Goal: Transaction & Acquisition: Download file/media

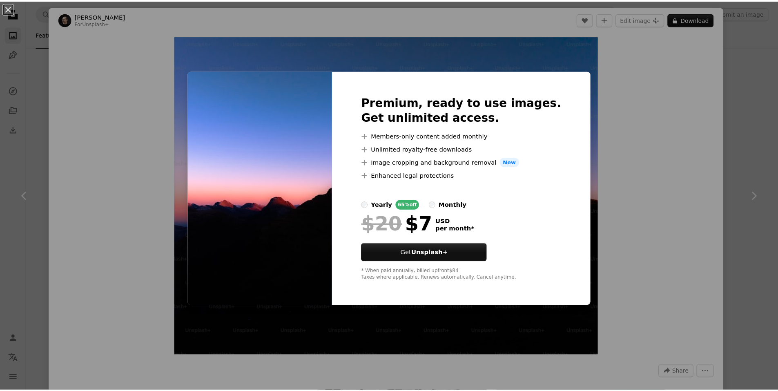
scroll to position [163, 0]
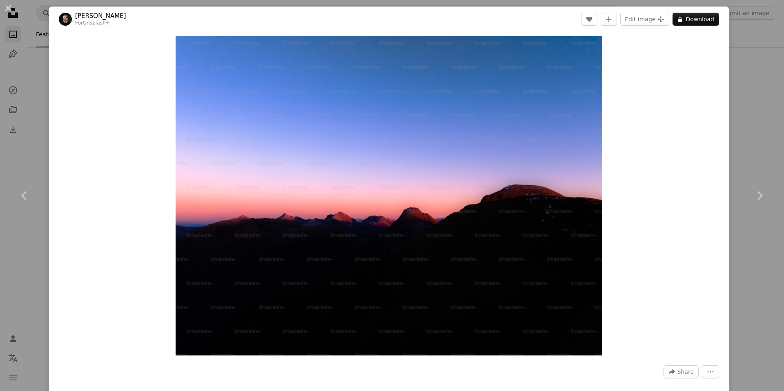
click at [125, 90] on div "Zoom in" at bounding box center [389, 195] width 680 height 327
click at [0, 74] on div "An X shape Chevron left Chevron right [PERSON_NAME] For Unsplash+ A heart A plu…" at bounding box center [392, 195] width 784 height 391
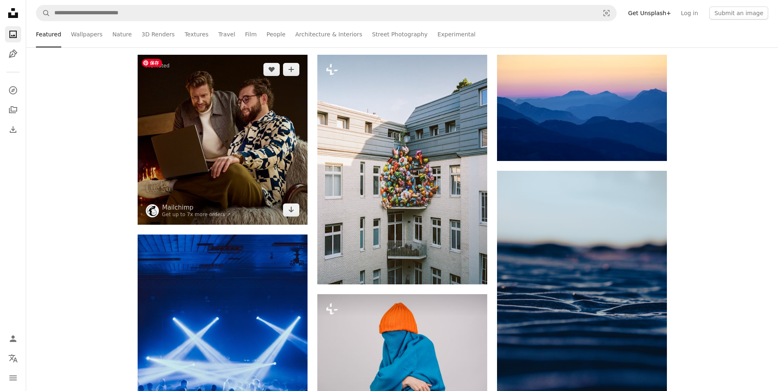
click at [246, 141] on img at bounding box center [223, 140] width 170 height 170
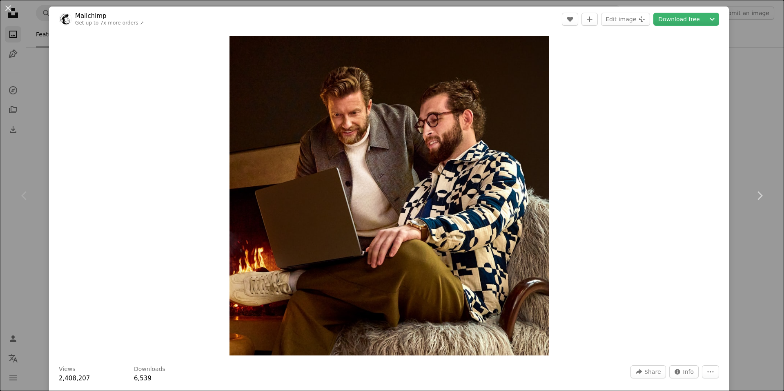
click at [768, 129] on div "An X shape Chevron left Chevron right Mailchimp Get up to 7x more orders ↗ A he…" at bounding box center [392, 195] width 784 height 391
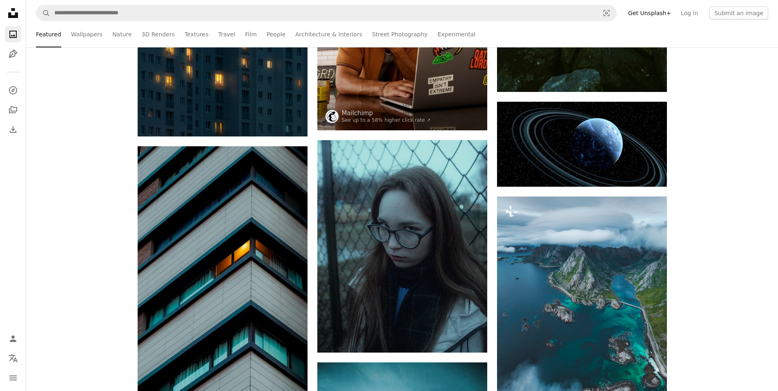
scroll to position [1143, 0]
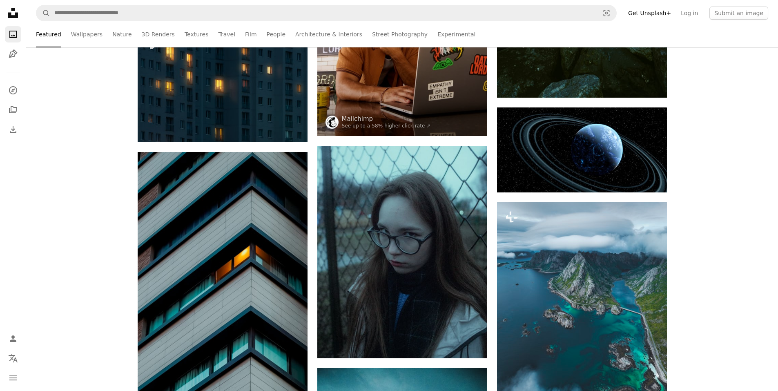
click at [746, 187] on div "Promoted A heart A plus sign Mailchimp Get up to 7x more orders ↗ Arrow pointin…" at bounding box center [402, 273] width 752 height 2397
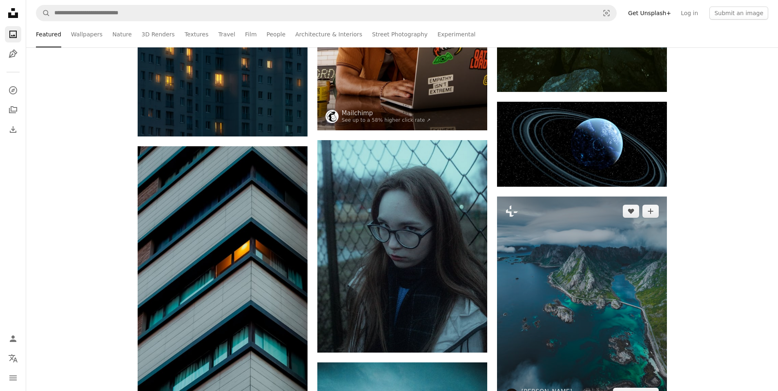
scroll to position [1225, 0]
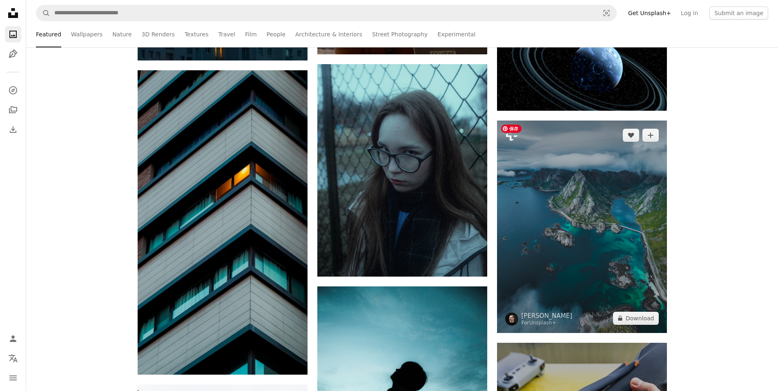
click at [590, 225] on img at bounding box center [582, 226] width 170 height 212
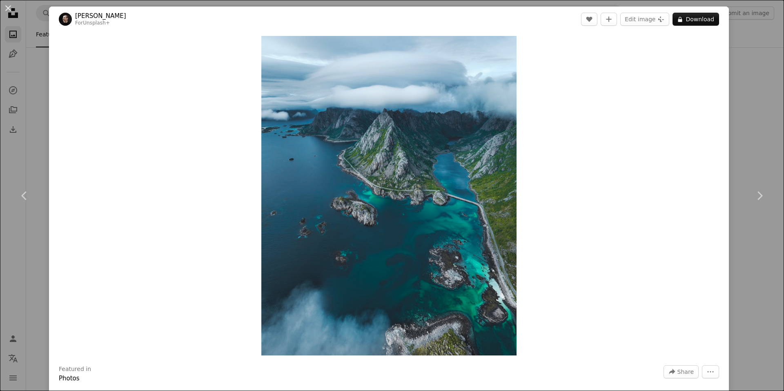
click at [745, 150] on div "An X shape Chevron left Chevron right [PERSON_NAME] For Unsplash+ A heart A plu…" at bounding box center [392, 195] width 784 height 391
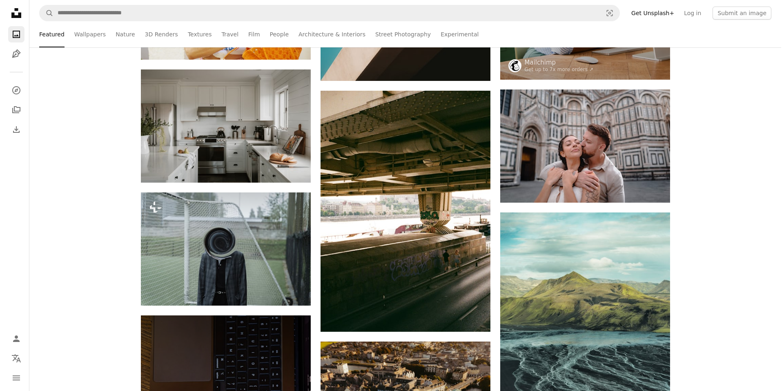
scroll to position [2082, 0]
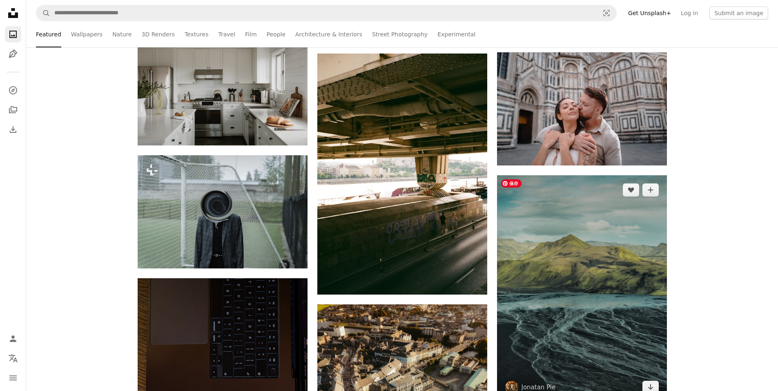
click at [600, 230] on img at bounding box center [582, 288] width 170 height 227
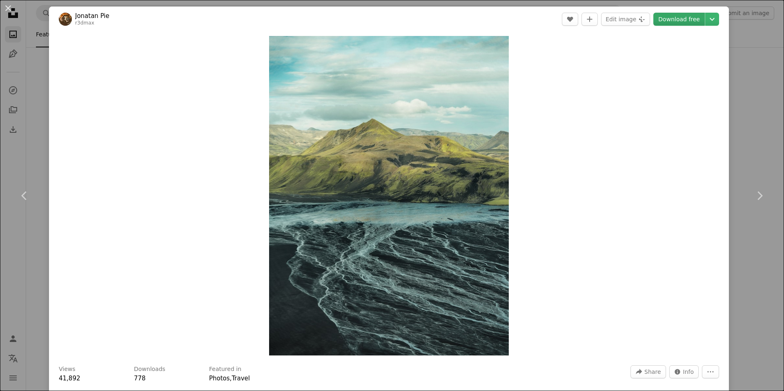
click at [680, 21] on link "Download free" at bounding box center [678, 19] width 51 height 13
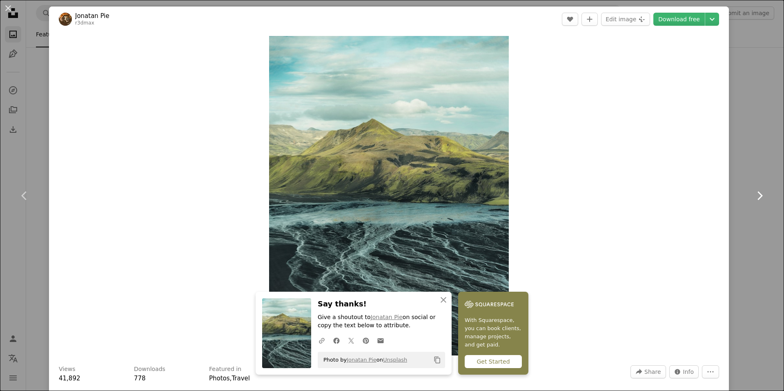
click at [746, 159] on link "Chevron right" at bounding box center [759, 195] width 49 height 78
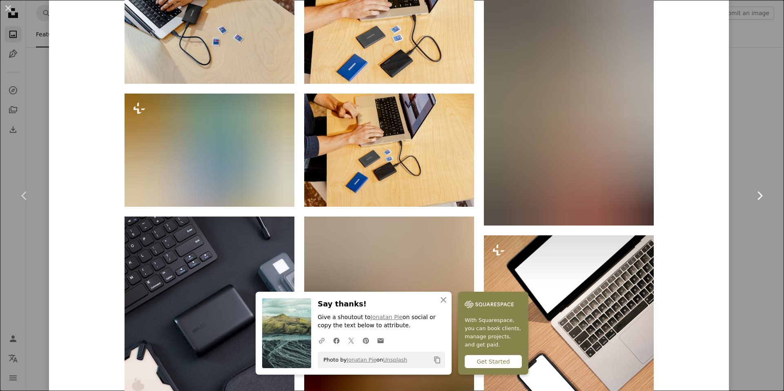
scroll to position [572, 0]
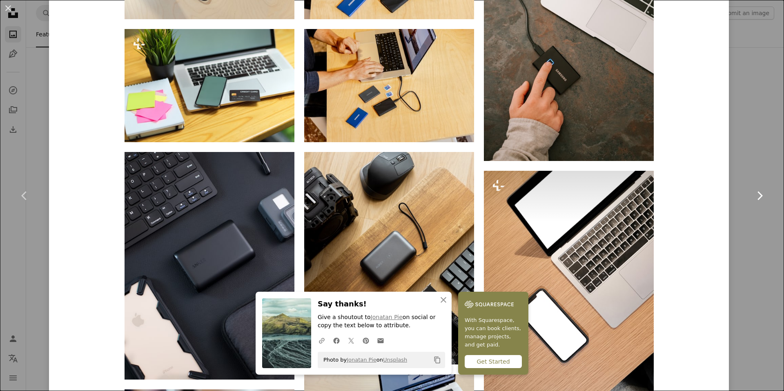
click at [735, 203] on link "Chevron right" at bounding box center [759, 195] width 49 height 78
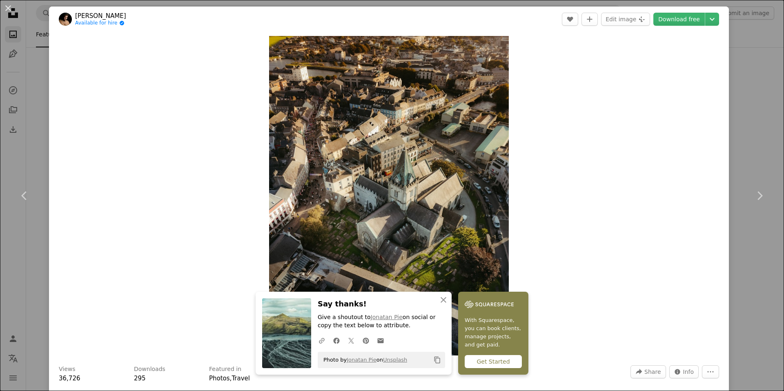
click at [738, 154] on div "An X shape Chevron left Chevron right [PERSON_NAME] Available for hire A checkm…" at bounding box center [392, 195] width 784 height 391
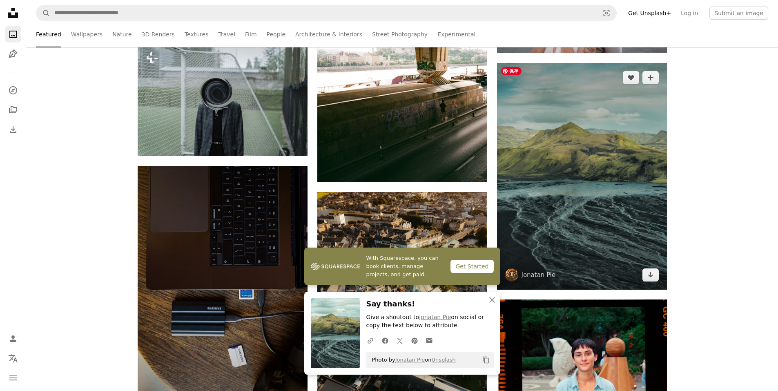
scroll to position [2287, 0]
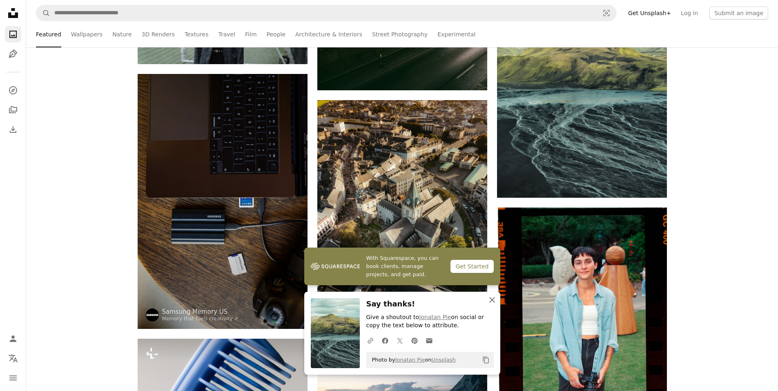
click at [493, 297] on icon "An X shape" at bounding box center [492, 300] width 10 height 10
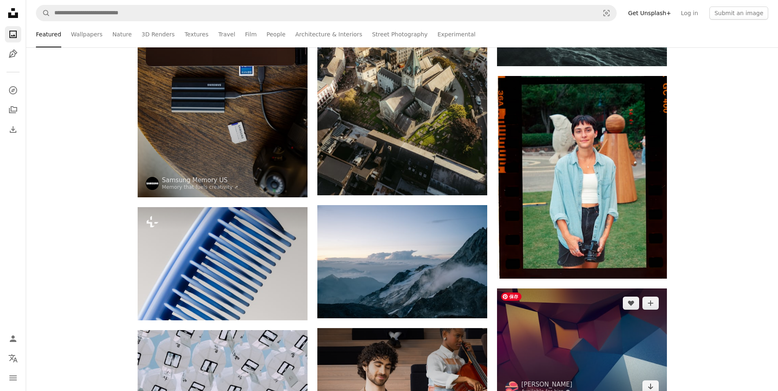
scroll to position [2532, 0]
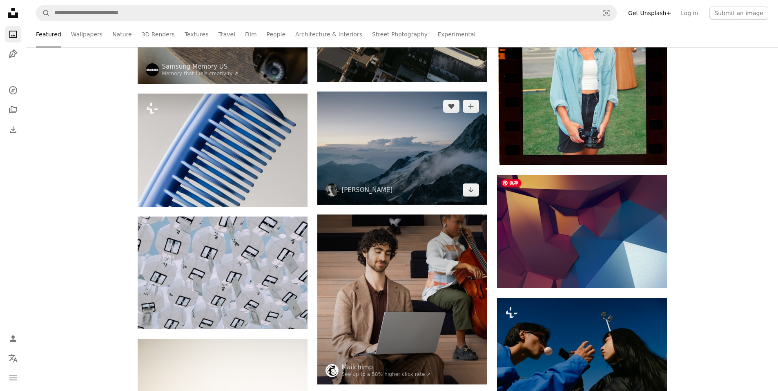
click at [399, 158] on img at bounding box center [402, 147] width 170 height 113
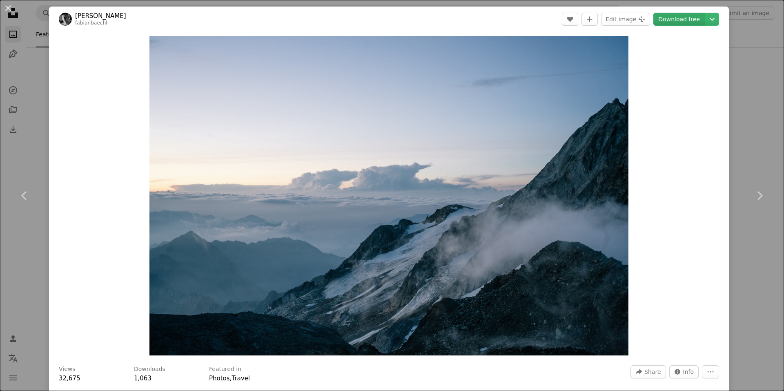
click at [668, 19] on link "Download free" at bounding box center [678, 19] width 51 height 13
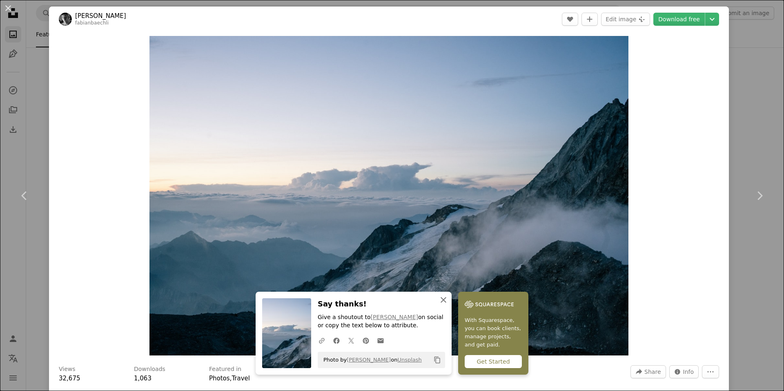
click at [442, 301] on icon "button" at bounding box center [444, 300] width 6 height 6
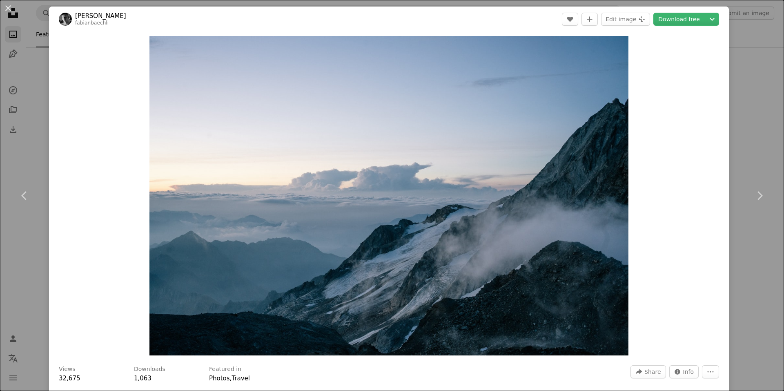
click at [757, 132] on div "An X shape Chevron left Chevron right [PERSON_NAME] fabianbaechli A heart A plu…" at bounding box center [392, 195] width 784 height 391
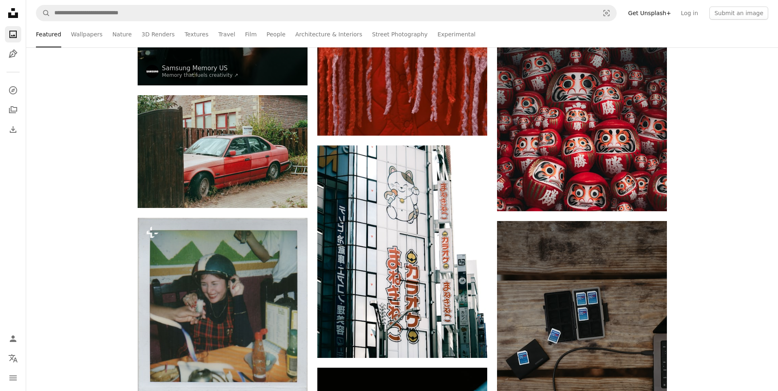
scroll to position [8493, 0]
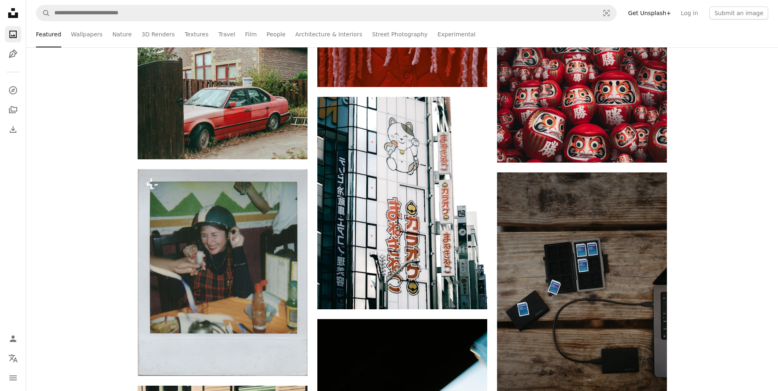
scroll to position [8534, 0]
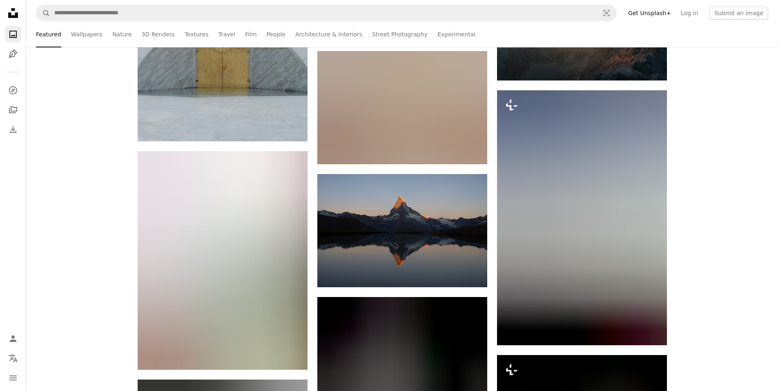
scroll to position [52877, 0]
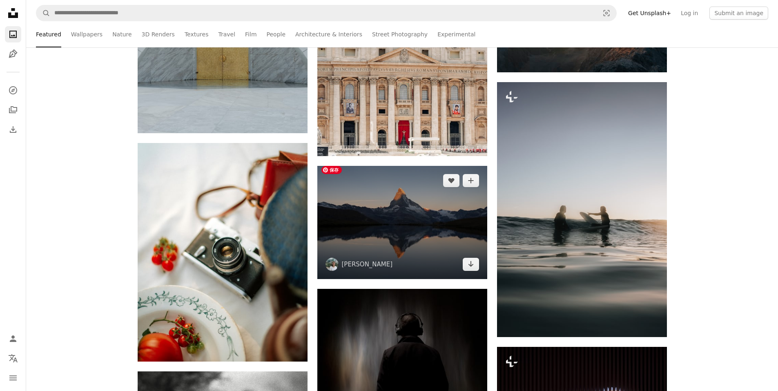
click at [385, 229] on img at bounding box center [402, 222] width 170 height 113
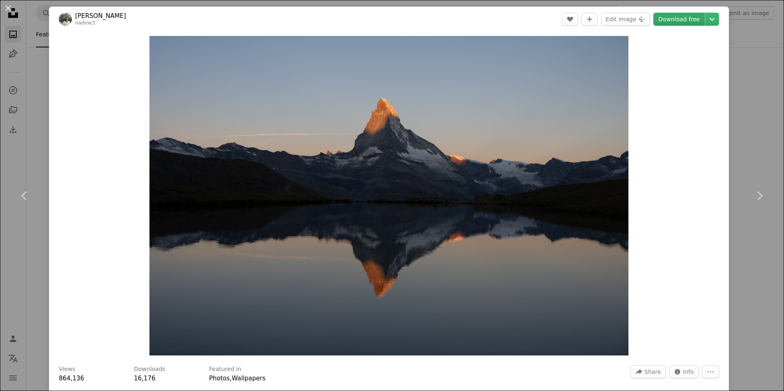
click at [667, 18] on link "Download free" at bounding box center [678, 19] width 51 height 13
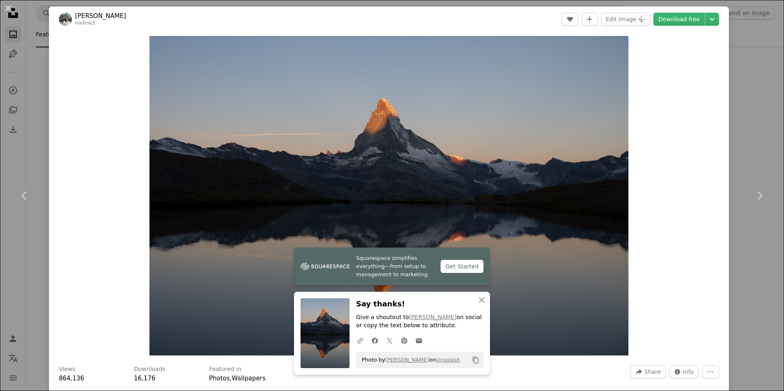
click at [742, 117] on div "An X shape Chevron left Chevron right [PERSON_NAME] nadine3 A heart A plus sign…" at bounding box center [392, 195] width 784 height 391
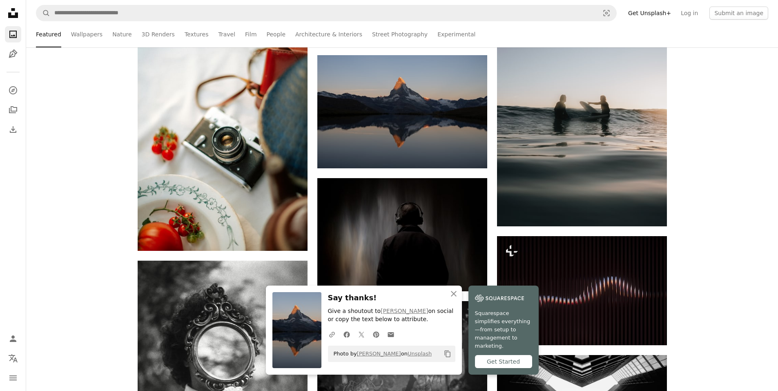
scroll to position [53000, 0]
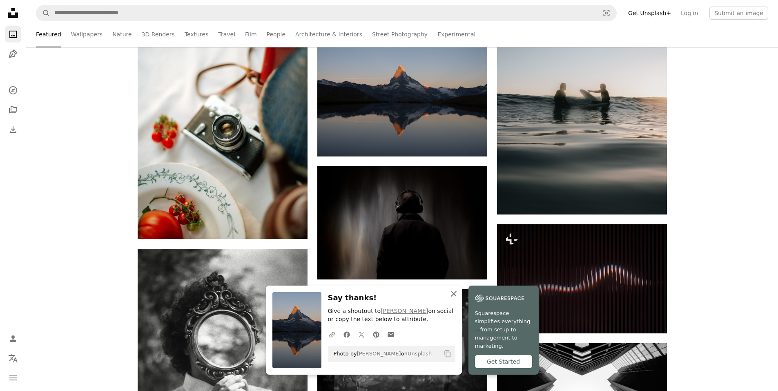
click at [453, 294] on icon "button" at bounding box center [454, 294] width 6 height 6
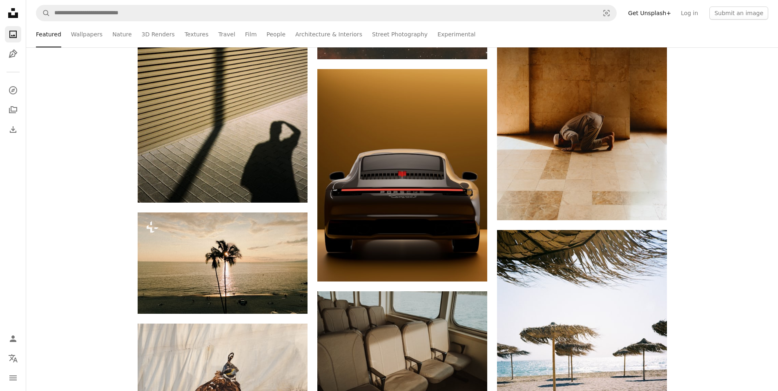
scroll to position [58278, 0]
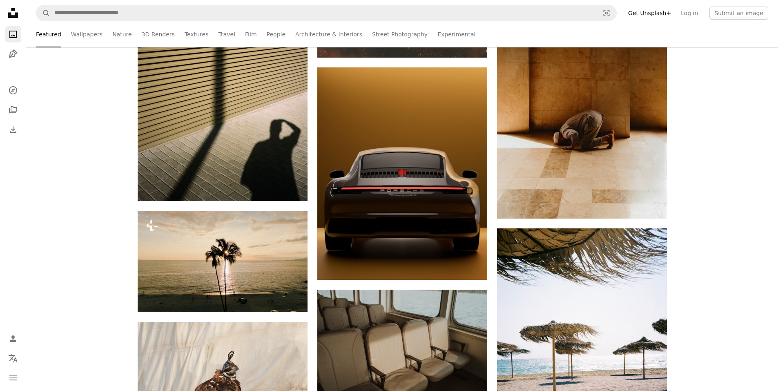
drag, startPoint x: 494, startPoint y: 173, endPoint x: 494, endPoint y: 179, distance: 6.1
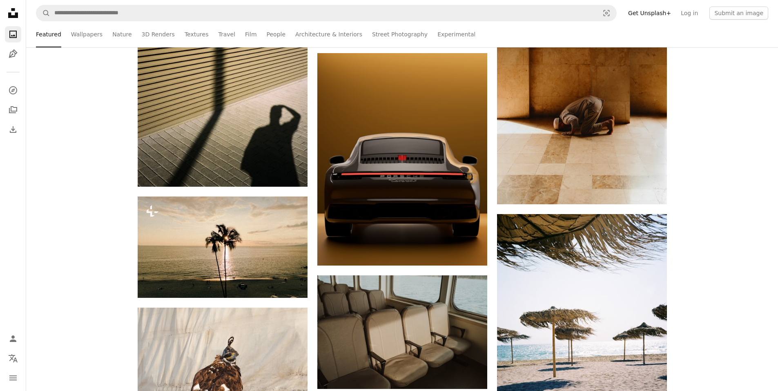
drag, startPoint x: 492, startPoint y: 189, endPoint x: 490, endPoint y: 177, distance: 11.5
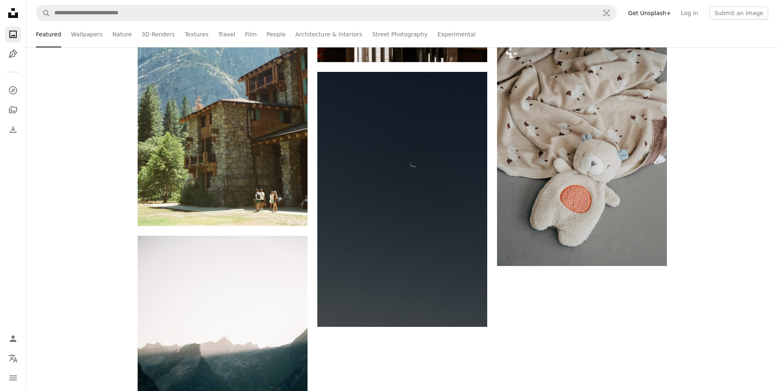
scroll to position [64064, 0]
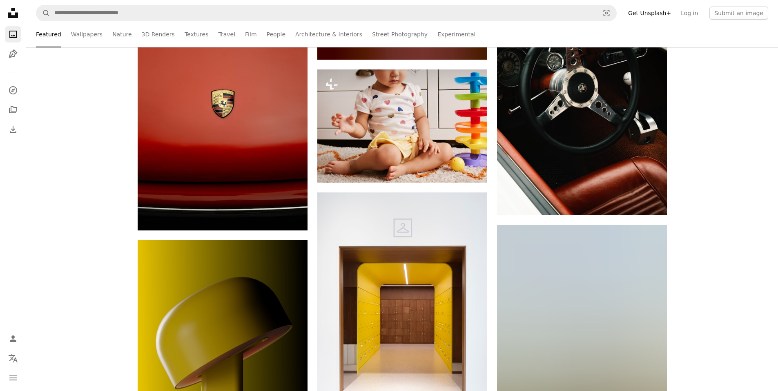
scroll to position [66065, 0]
